Goal: Task Accomplishment & Management: Use online tool/utility

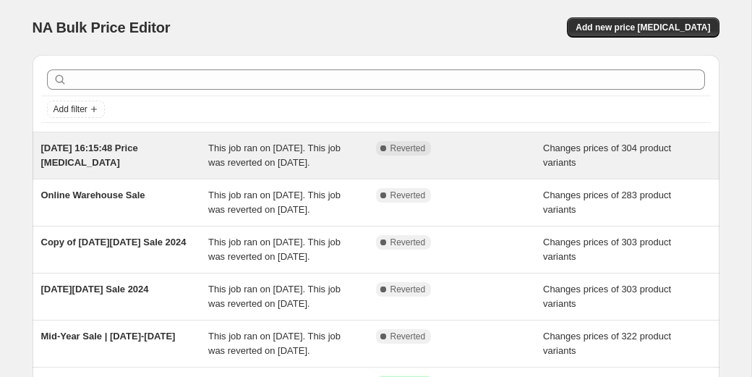
click at [275, 160] on span "This job ran on [DATE]. This job was reverted on [DATE]." at bounding box center [274, 154] width 132 height 25
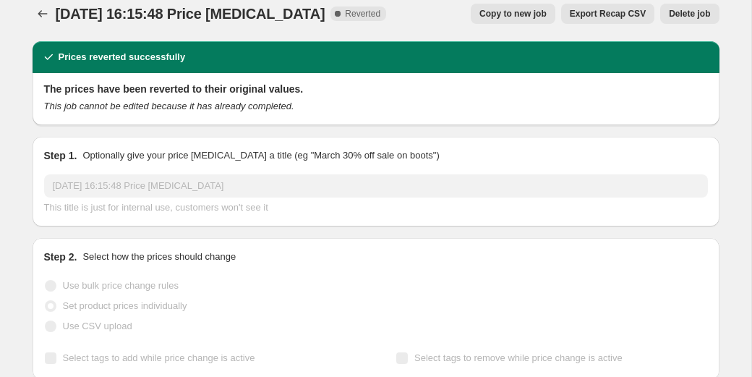
scroll to position [12, 0]
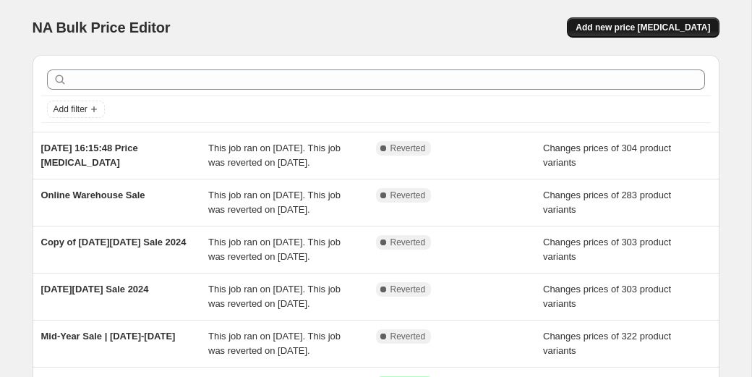
click at [701, 34] on button "Add new price [MEDICAL_DATA]" at bounding box center [643, 27] width 152 height 20
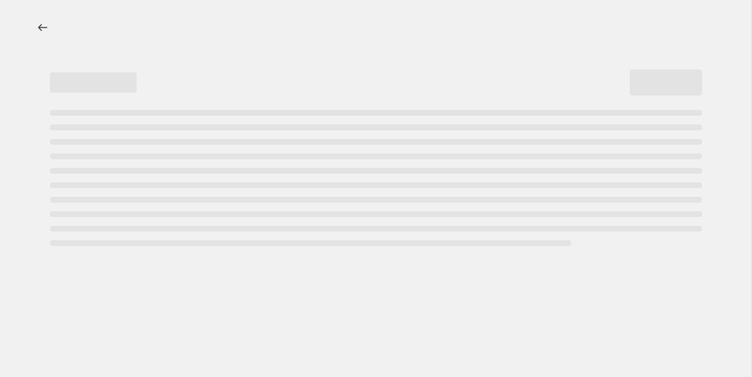
select select "percentage"
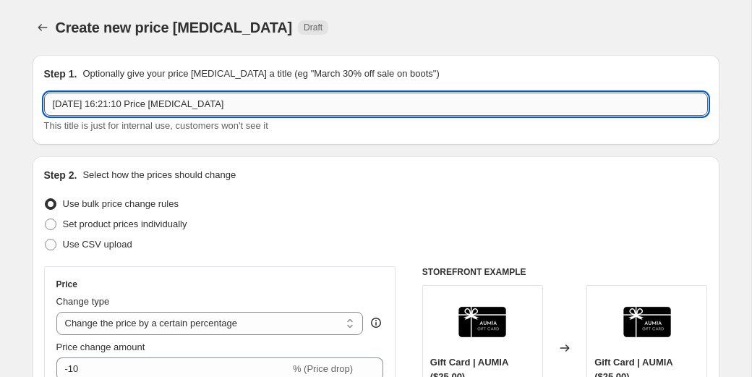
click at [312, 106] on input "[DATE] 16:21:10 Price [MEDICAL_DATA]" at bounding box center [375, 104] width 663 height 23
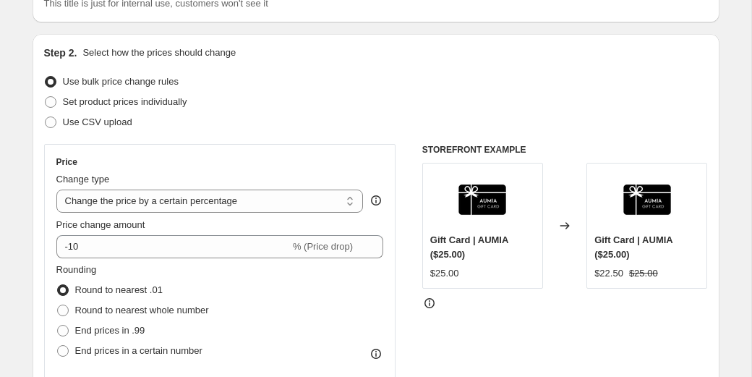
scroll to position [124, 0]
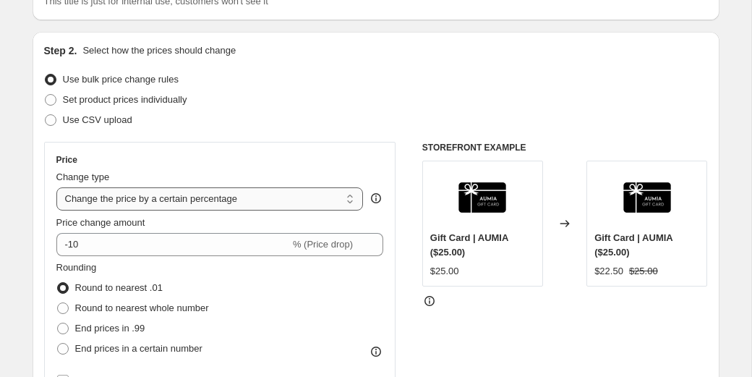
click at [327, 202] on select "Change the price to a certain amount Change the price by a certain amount Chang…" at bounding box center [209, 198] width 307 height 23
